Goal: Task Accomplishment & Management: Complete application form

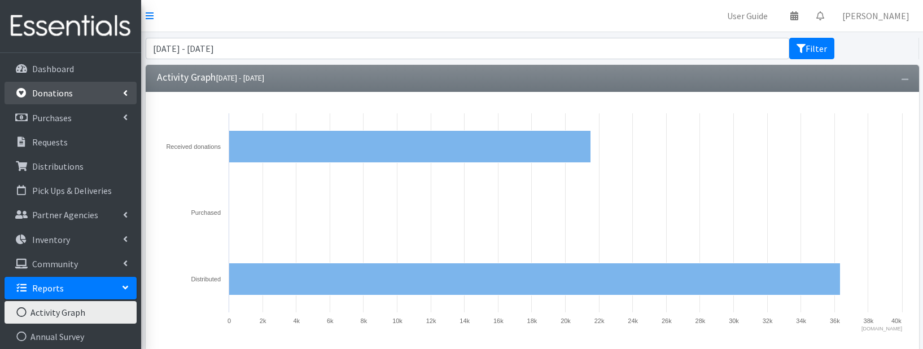
click at [71, 88] on link "Donations" at bounding box center [71, 93] width 132 height 23
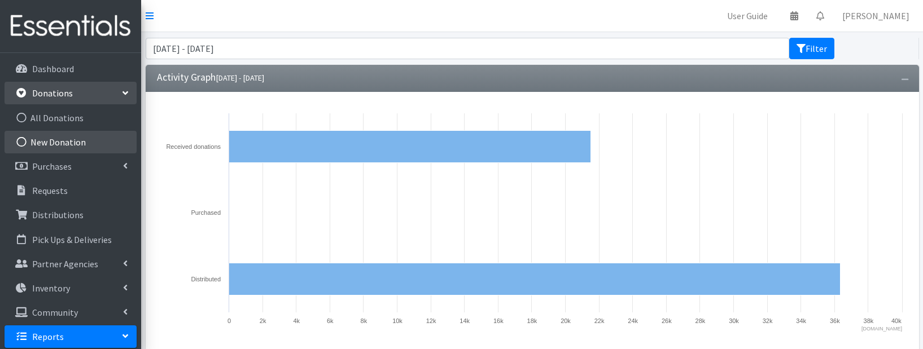
click at [45, 138] on link "New Donation" at bounding box center [71, 142] width 132 height 23
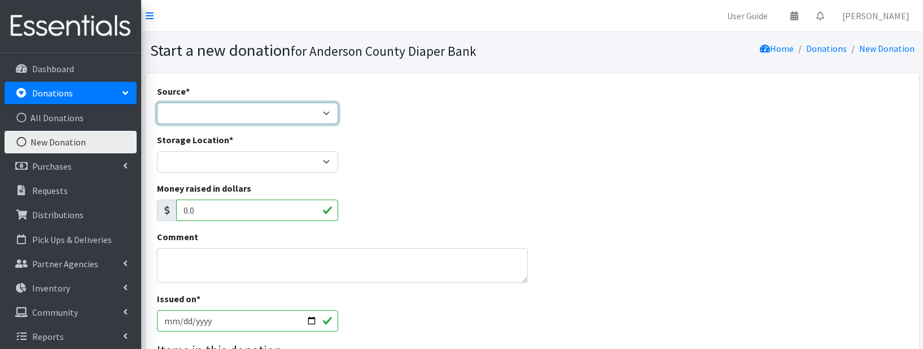
select select "Product Drive"
click option "Product Drive" at bounding box center [0, 0] width 0 height 0
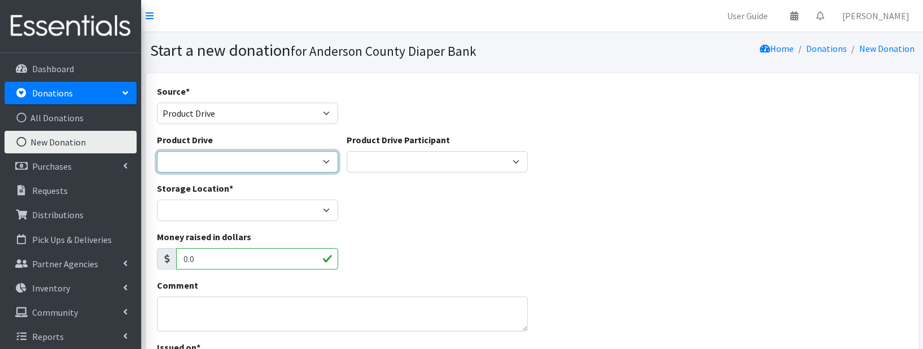
click at [157, 151] on select "10th Circuit Solicitor’s Office Project visibility ---Create new Product Drive-…" at bounding box center [247, 161] width 181 height 21
select select "1901"
click option "10th Circuit Solicitor’s Office" at bounding box center [0, 0] width 0 height 0
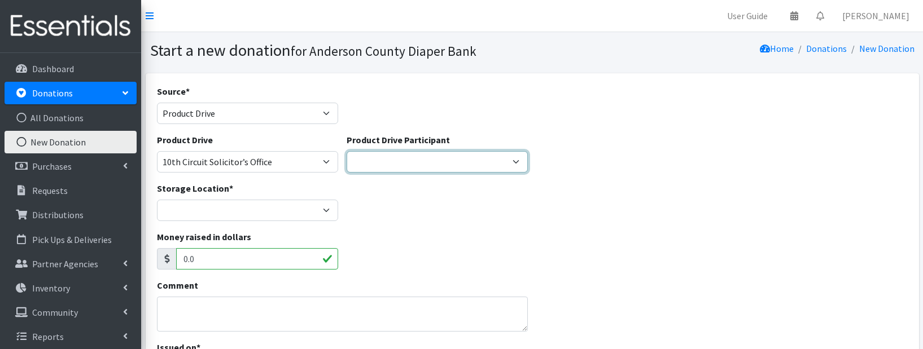
click at [347, 151] on select "10th Circuit Solicitor’s Office United Way Anderson county Venmo - Tiffany ---C…" at bounding box center [437, 161] width 181 height 21
select select "1065"
click option "10th Circuit Solicitor’s Office" at bounding box center [0, 0] width 0 height 0
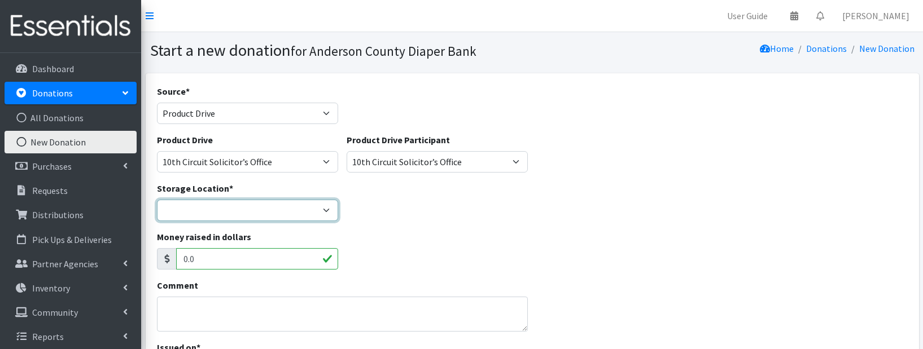
click at [157, 200] on select "ACDB Main Storage Anderson Pregnancy Care NewSpring Collection United Way Zoe's…" at bounding box center [247, 210] width 181 height 21
select select "283"
click option "ACDB Main Storage" at bounding box center [0, 0] width 0 height 0
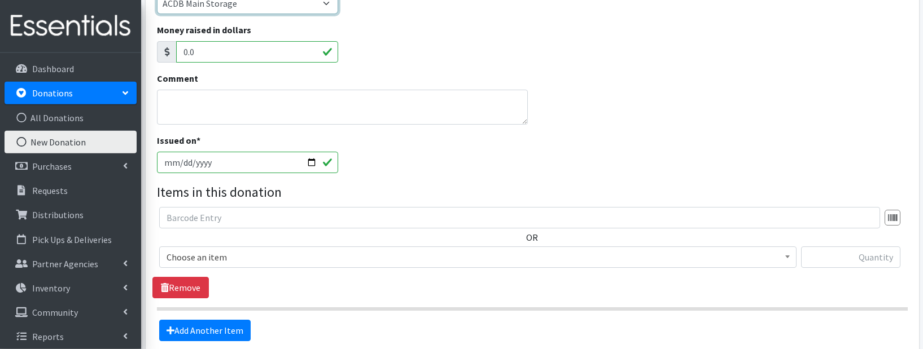
scroll to position [209, 0]
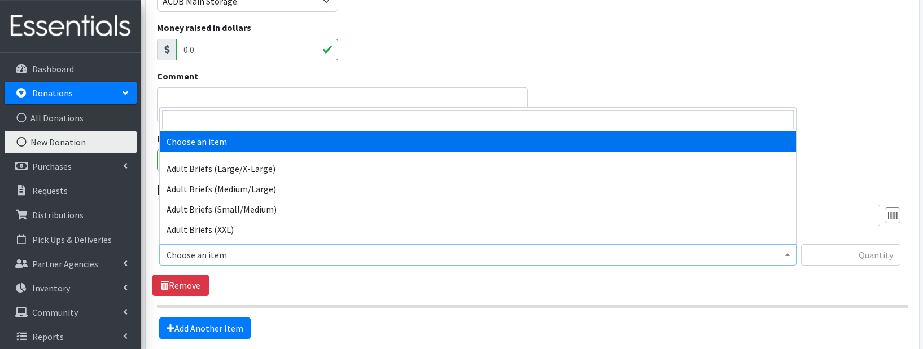
click at [237, 256] on span "Choose an item" at bounding box center [477, 255] width 622 height 16
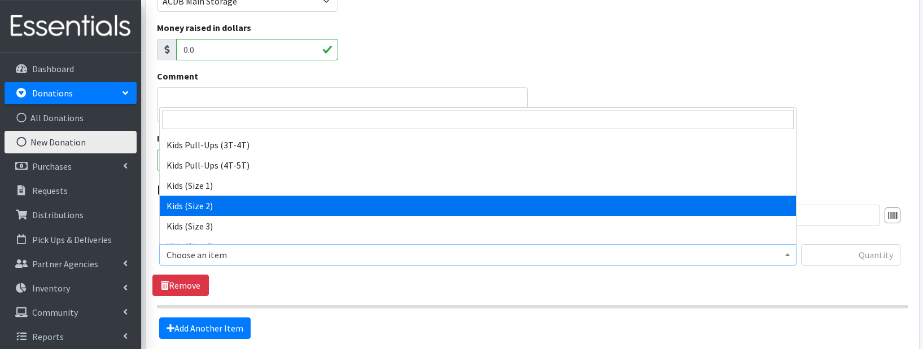
scroll to position [529, 0]
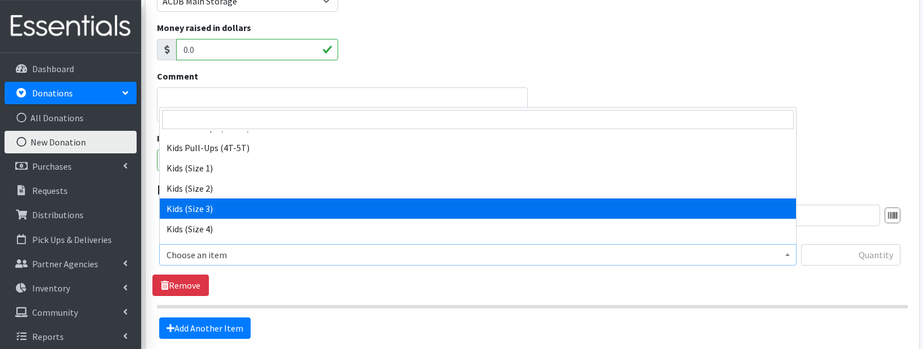
select select "9733"
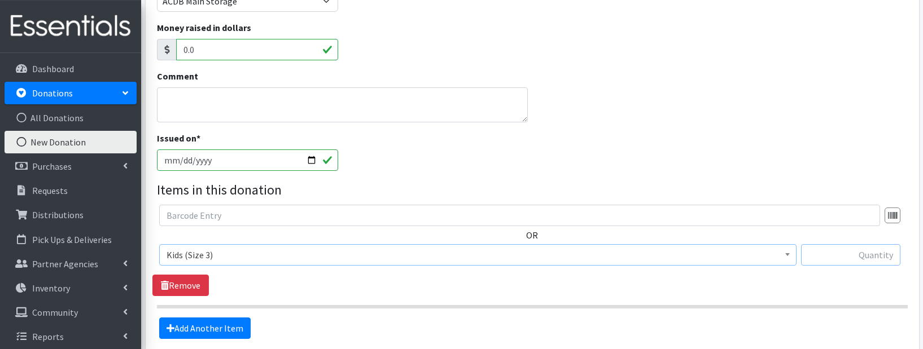
click at [823, 254] on input "text" at bounding box center [850, 254] width 99 height 21
click at [856, 260] on input "text" at bounding box center [850, 254] width 99 height 21
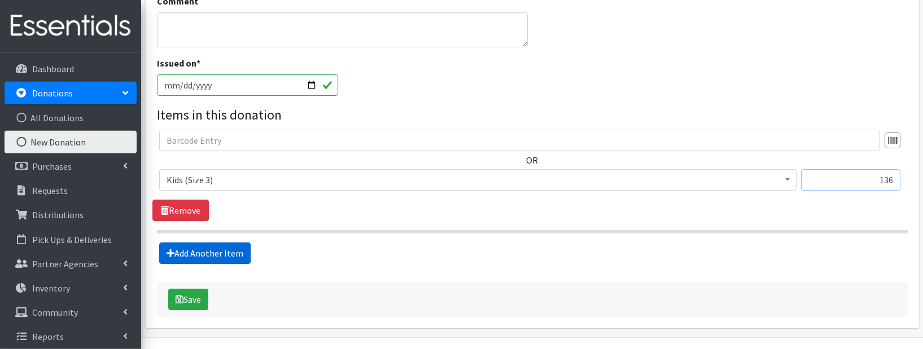
type input "136"
click at [231, 254] on link "Add Another Item" at bounding box center [204, 253] width 91 height 21
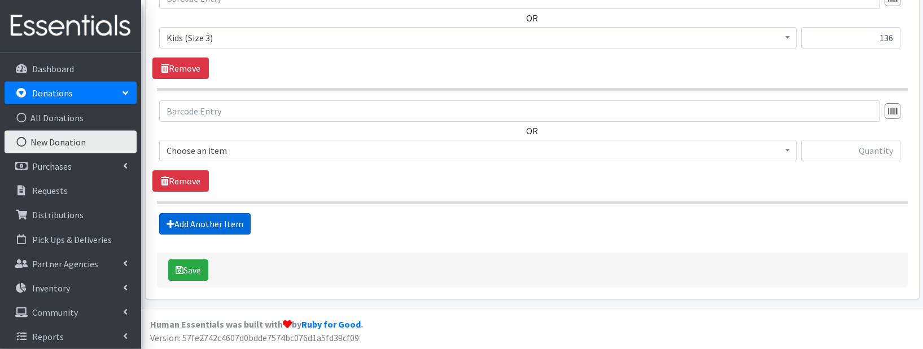
scroll to position [428, 0]
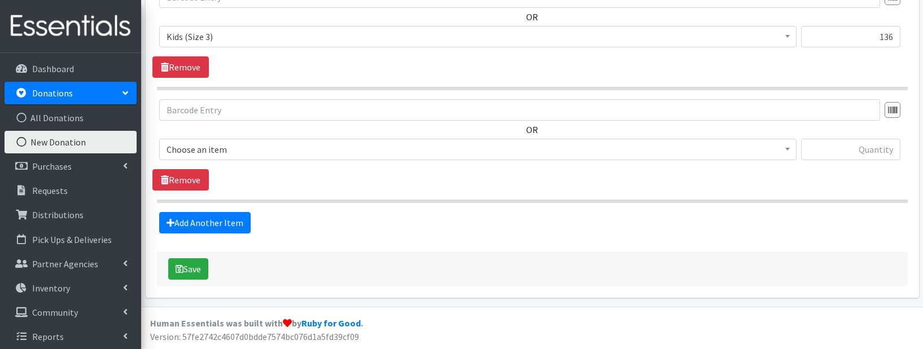
click at [769, 154] on span "Choose an item" at bounding box center [477, 150] width 622 height 16
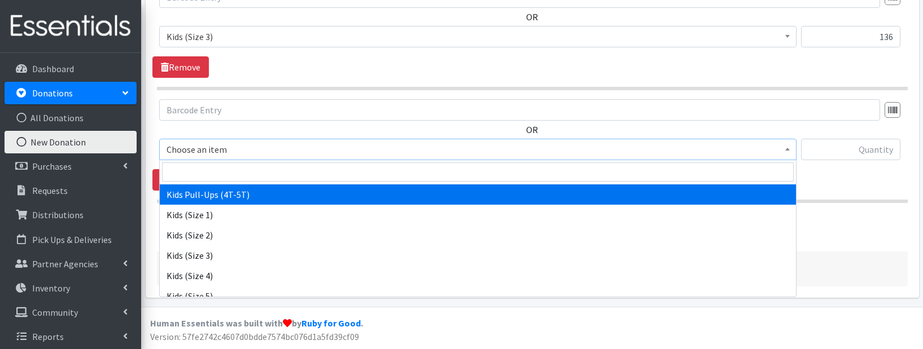
scroll to position [567, 0]
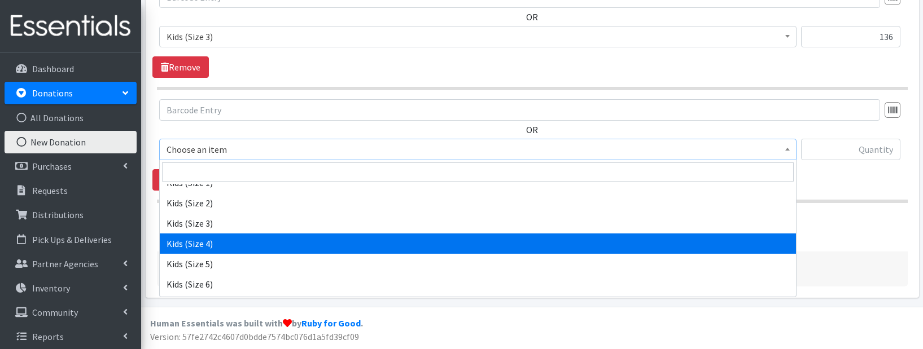
select select "9740"
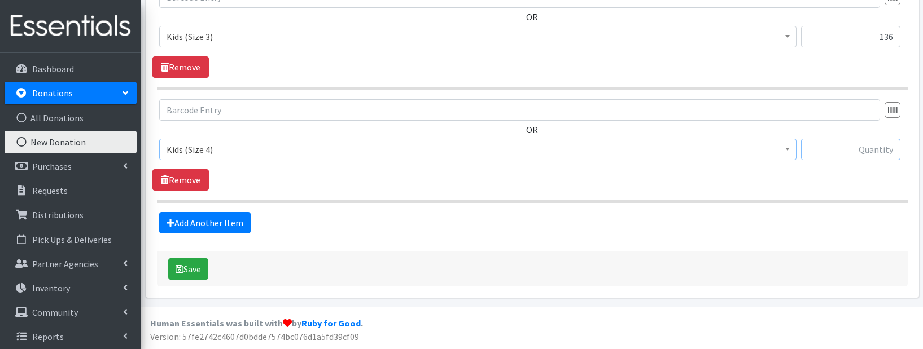
click at [849, 154] on input "text" at bounding box center [850, 149] width 99 height 21
type input "2082"
click at [228, 227] on link "Add Another Item" at bounding box center [204, 222] width 91 height 21
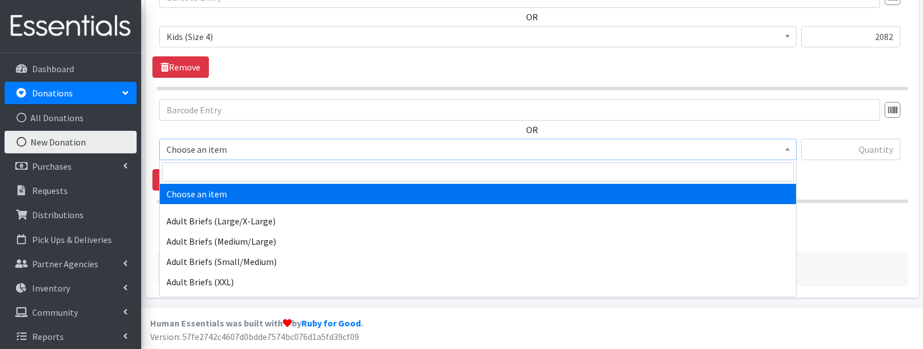
click at [306, 151] on span "Choose an item" at bounding box center [477, 150] width 622 height 16
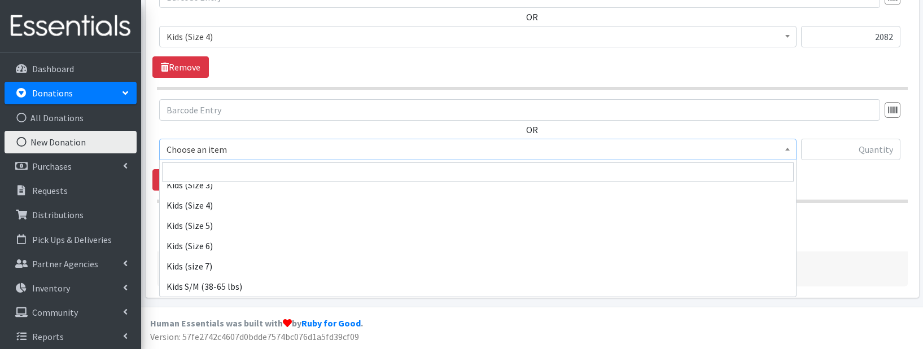
scroll to position [615, 0]
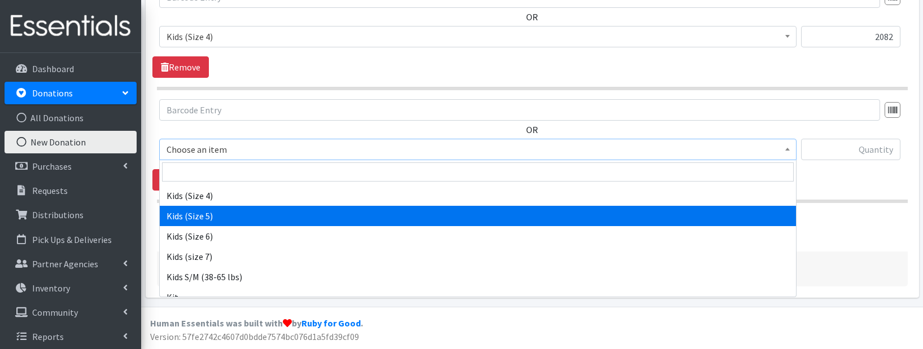
select select "9741"
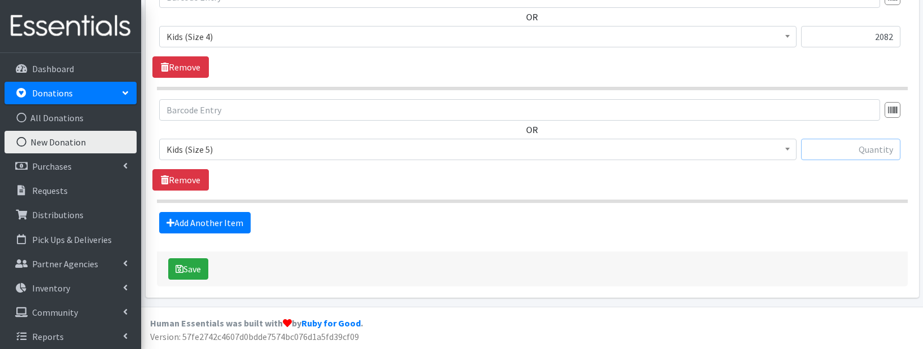
click at [853, 150] on input "text" at bounding box center [850, 149] width 99 height 21
type input "1288"
click at [223, 220] on link "Add Another Item" at bounding box center [204, 222] width 91 height 21
click at [297, 150] on span "Choose an item" at bounding box center [477, 150] width 622 height 16
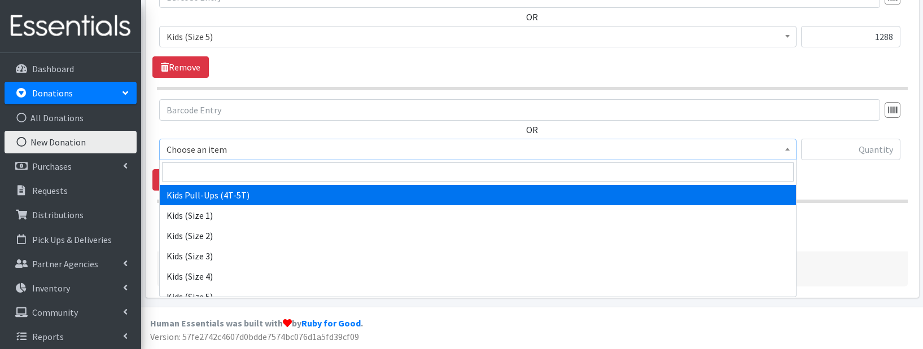
scroll to position [595, 0]
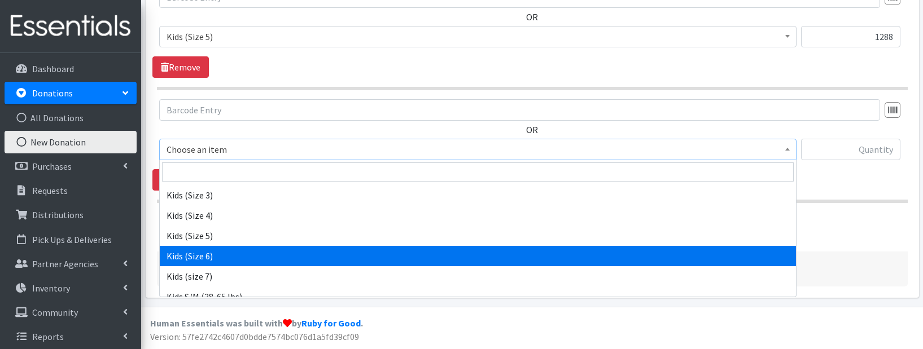
select select "9731"
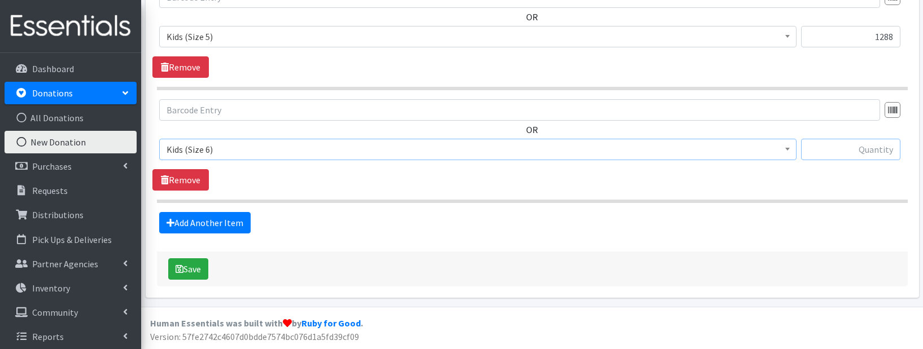
click at [844, 153] on input "text" at bounding box center [850, 149] width 99 height 21
type input "1052"
click at [235, 226] on link "Add Another Item" at bounding box center [204, 222] width 91 height 21
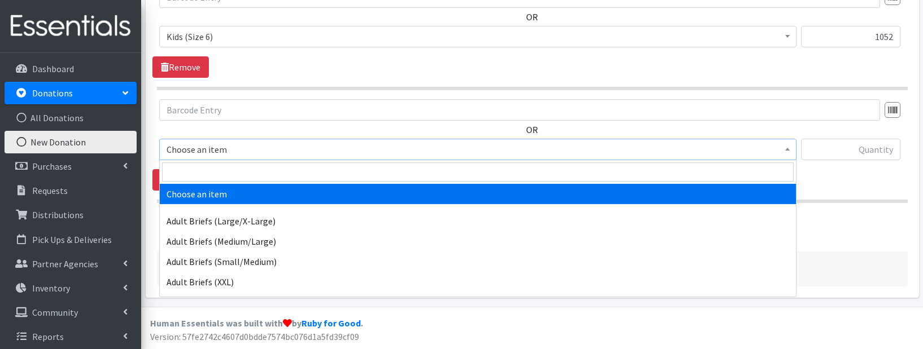
click at [244, 150] on span "Choose an item" at bounding box center [477, 150] width 622 height 16
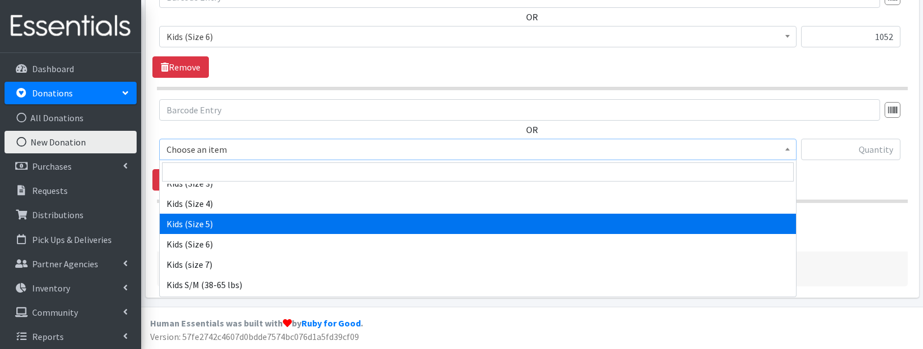
scroll to position [610, 0]
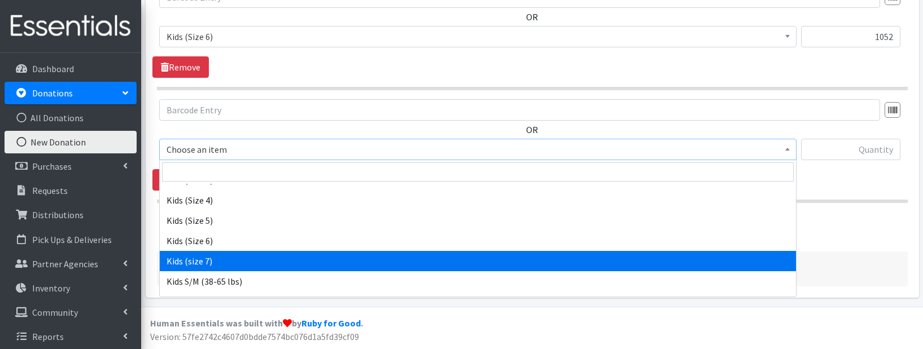
select select "9755"
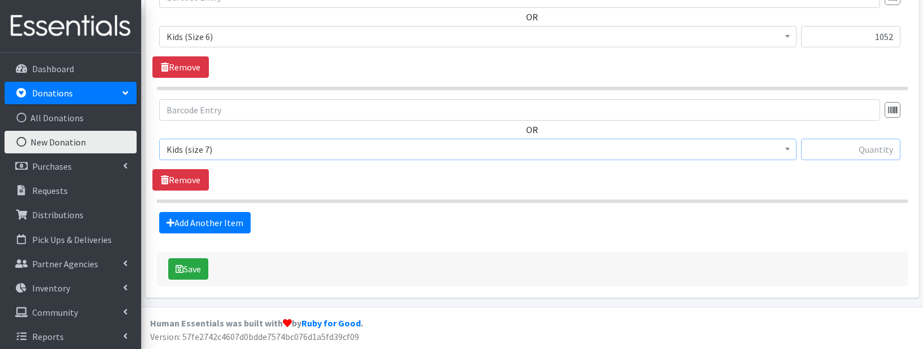
click at [854, 156] on input "text" at bounding box center [850, 149] width 99 height 21
type input "70"
click at [177, 225] on link "Add Another Item" at bounding box center [204, 222] width 91 height 21
click at [252, 152] on span "Choose an item" at bounding box center [477, 150] width 622 height 16
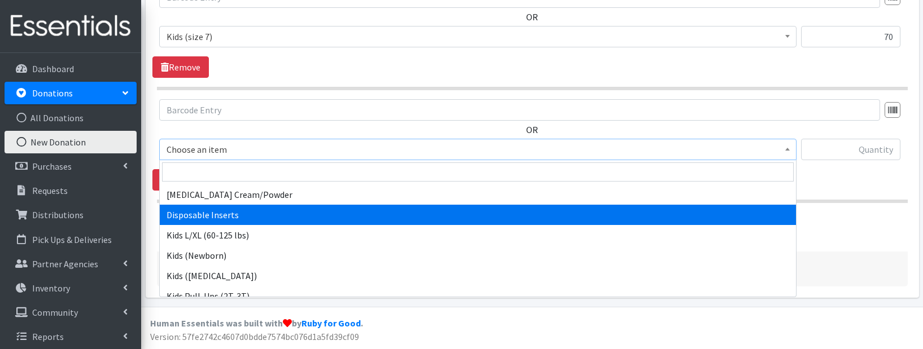
scroll to position [393, 0]
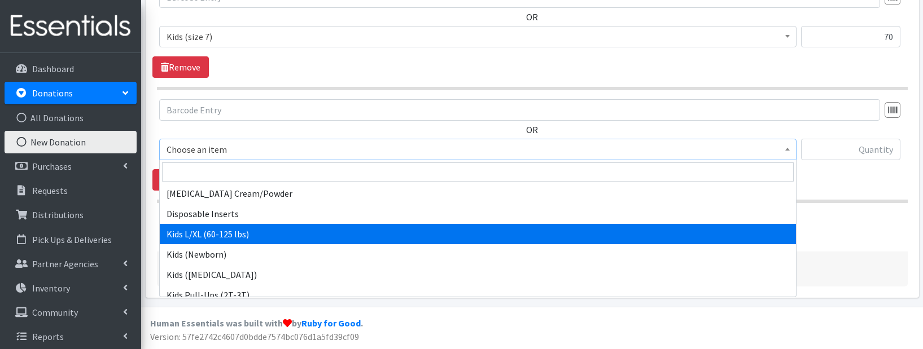
select select "9760"
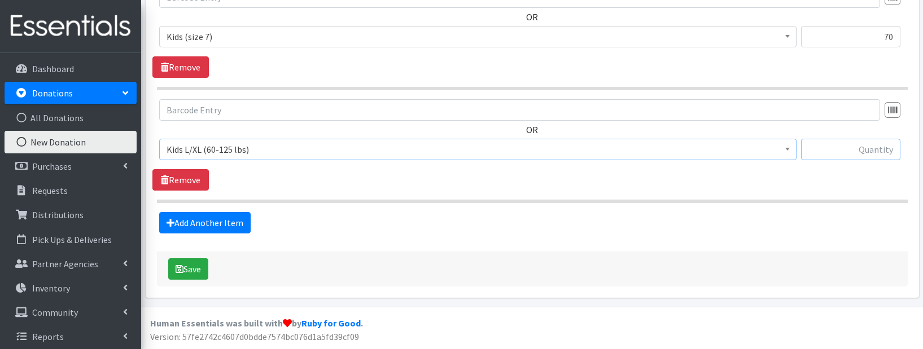
click at [844, 147] on input "text" at bounding box center [850, 149] width 99 height 21
type input "2"
type input "180"
click at [181, 271] on icon "submit" at bounding box center [180, 269] width 8 height 9
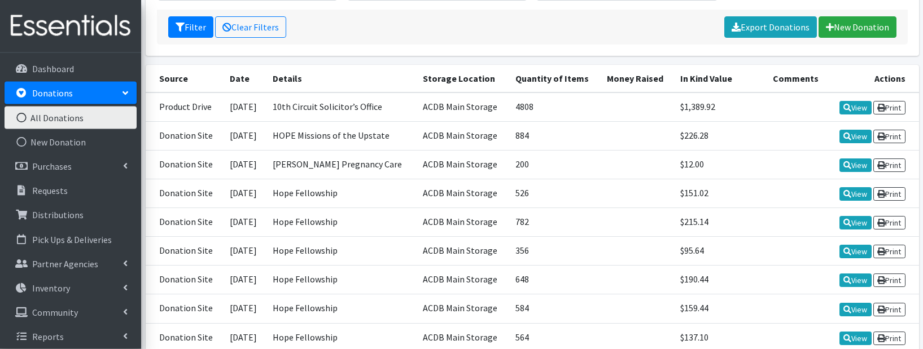
scroll to position [237, 0]
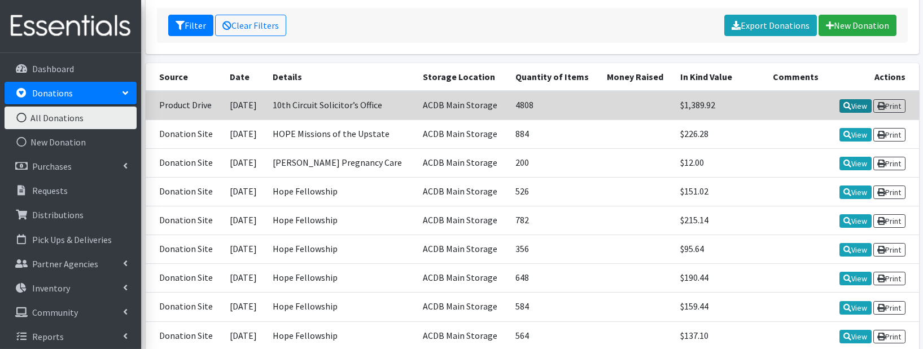
click at [852, 107] on link "View" at bounding box center [855, 106] width 32 height 14
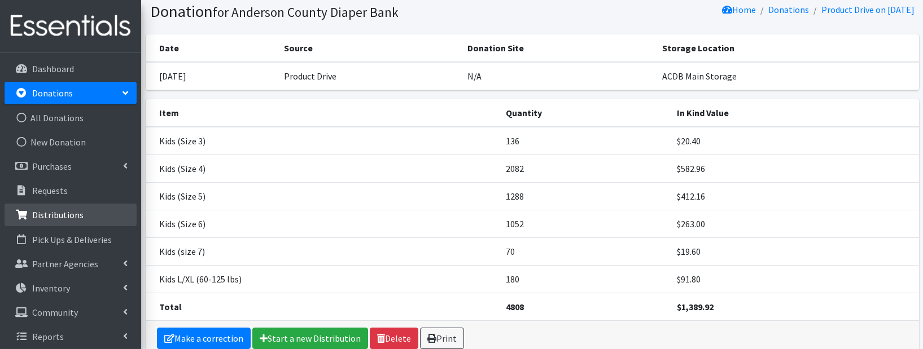
scroll to position [5, 0]
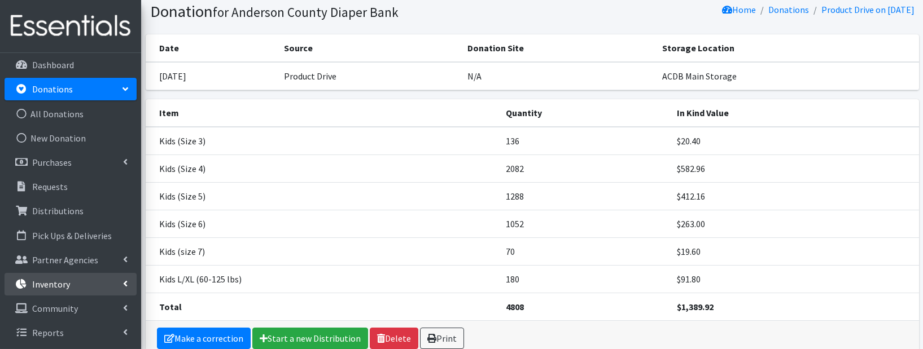
click at [75, 287] on link "Inventory" at bounding box center [71, 284] width 132 height 23
click at [76, 304] on link "Items & Inventory" at bounding box center [71, 308] width 132 height 23
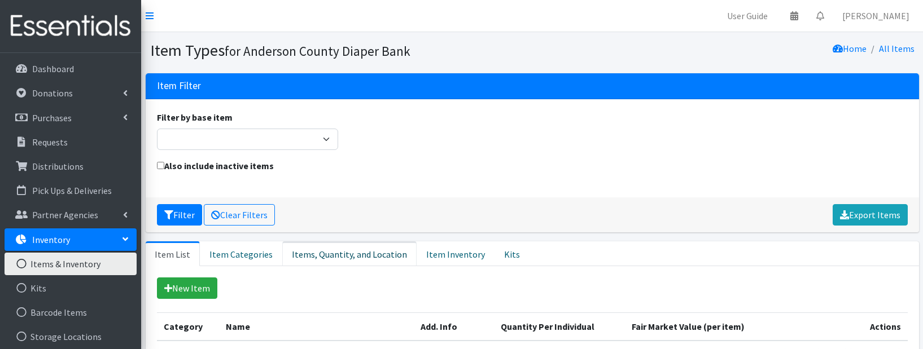
click at [348, 257] on link "Items, Quantity, and Location" at bounding box center [349, 254] width 134 height 25
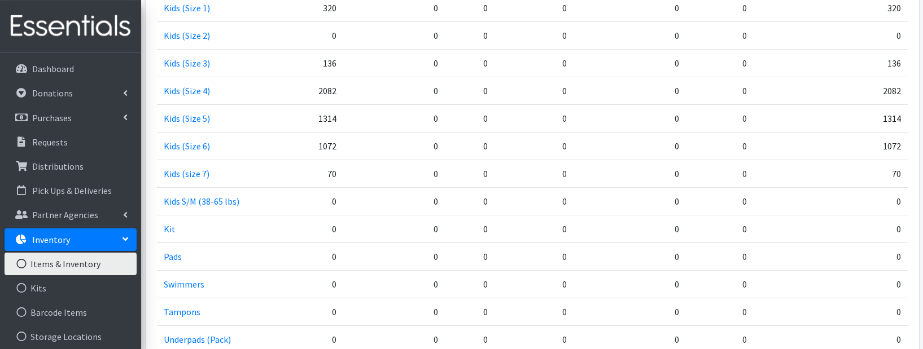
scroll to position [1292, 0]
